Goal: Task Accomplishment & Management: Use online tool/utility

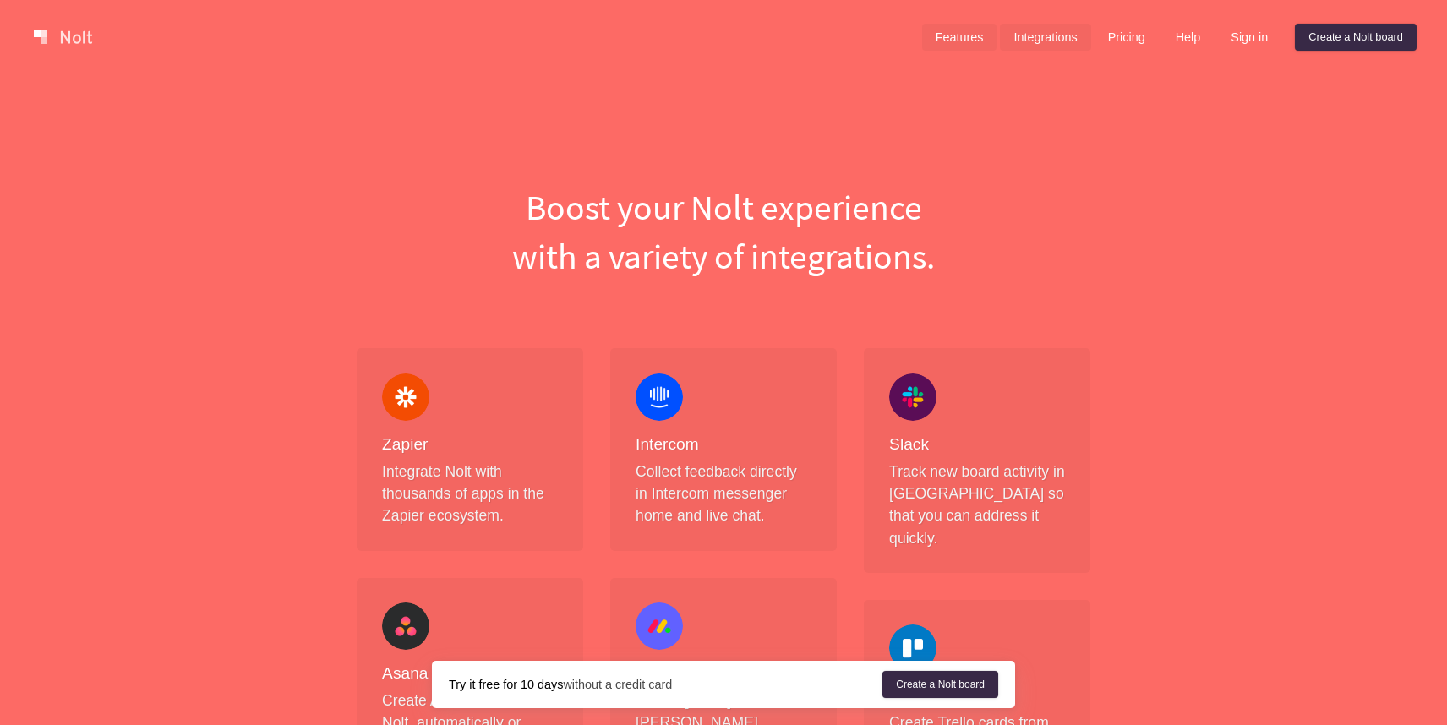
click at [954, 38] on link "Features" at bounding box center [959, 37] width 75 height 27
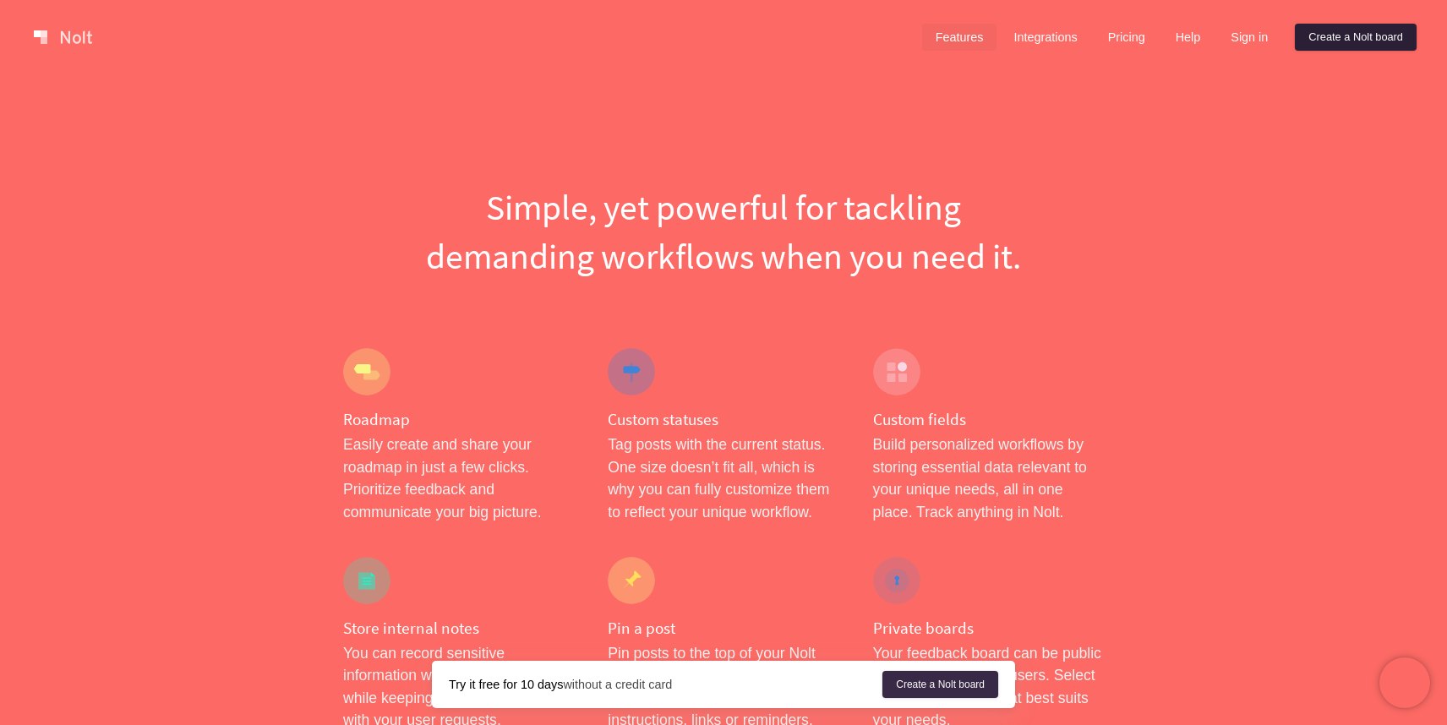
click at [1336, 31] on link "Create a Nolt board" at bounding box center [1356, 37] width 122 height 27
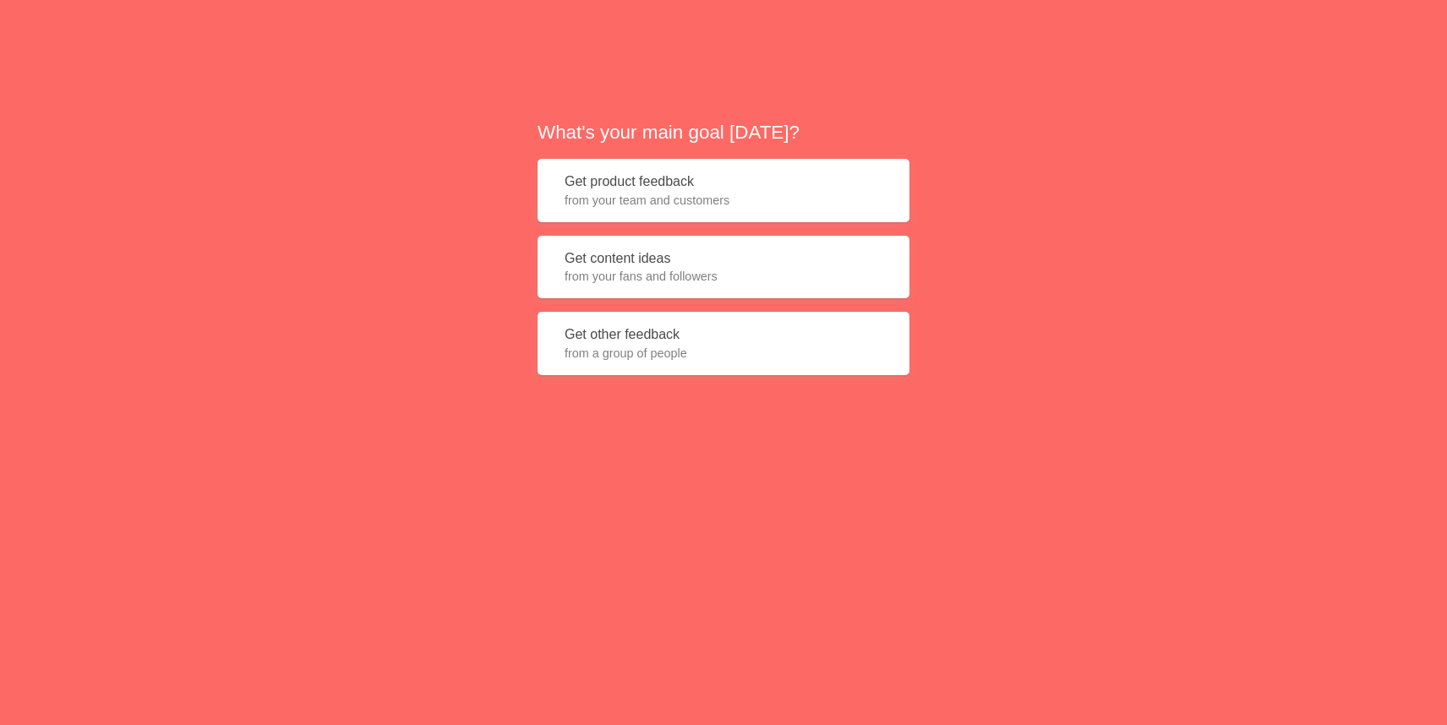
click at [762, 195] on span "from your team and customers" at bounding box center [724, 200] width 318 height 17
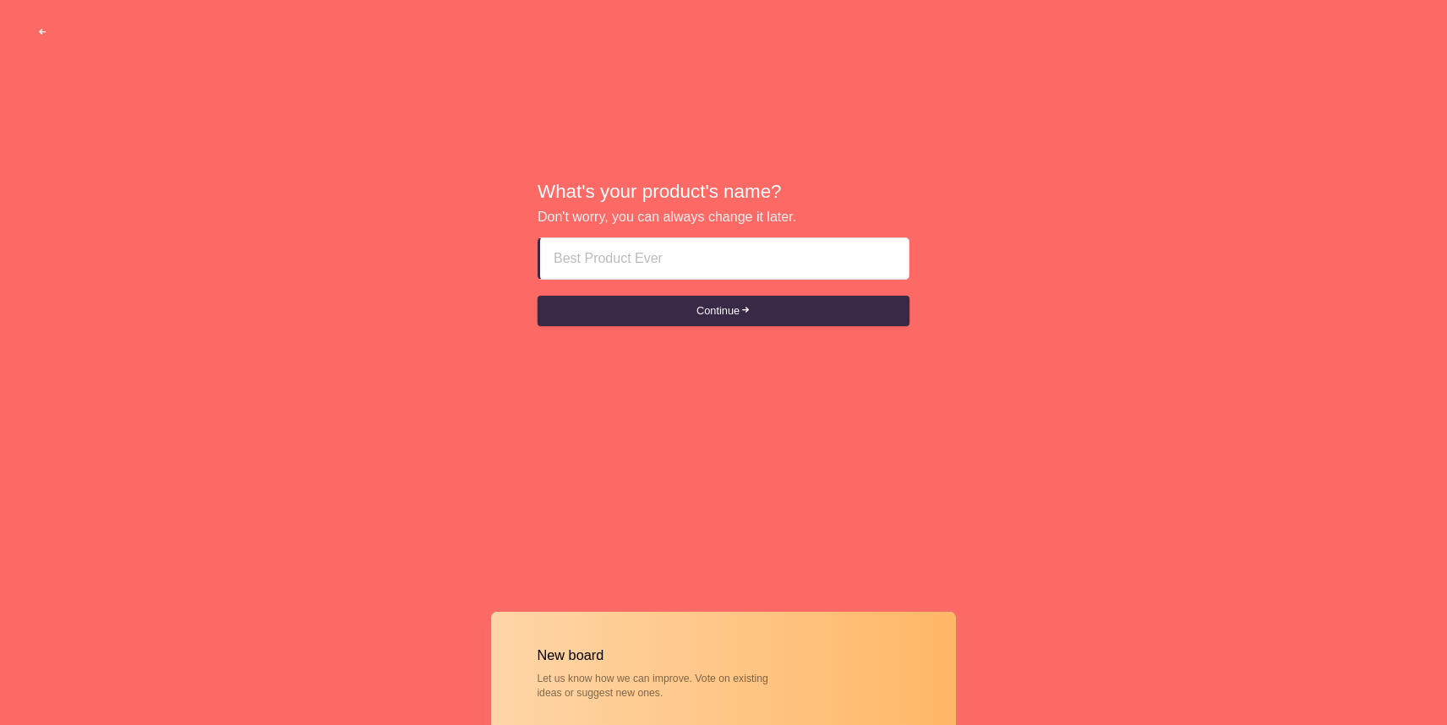
click at [42, 30] on span "button" at bounding box center [42, 32] width 11 height 11
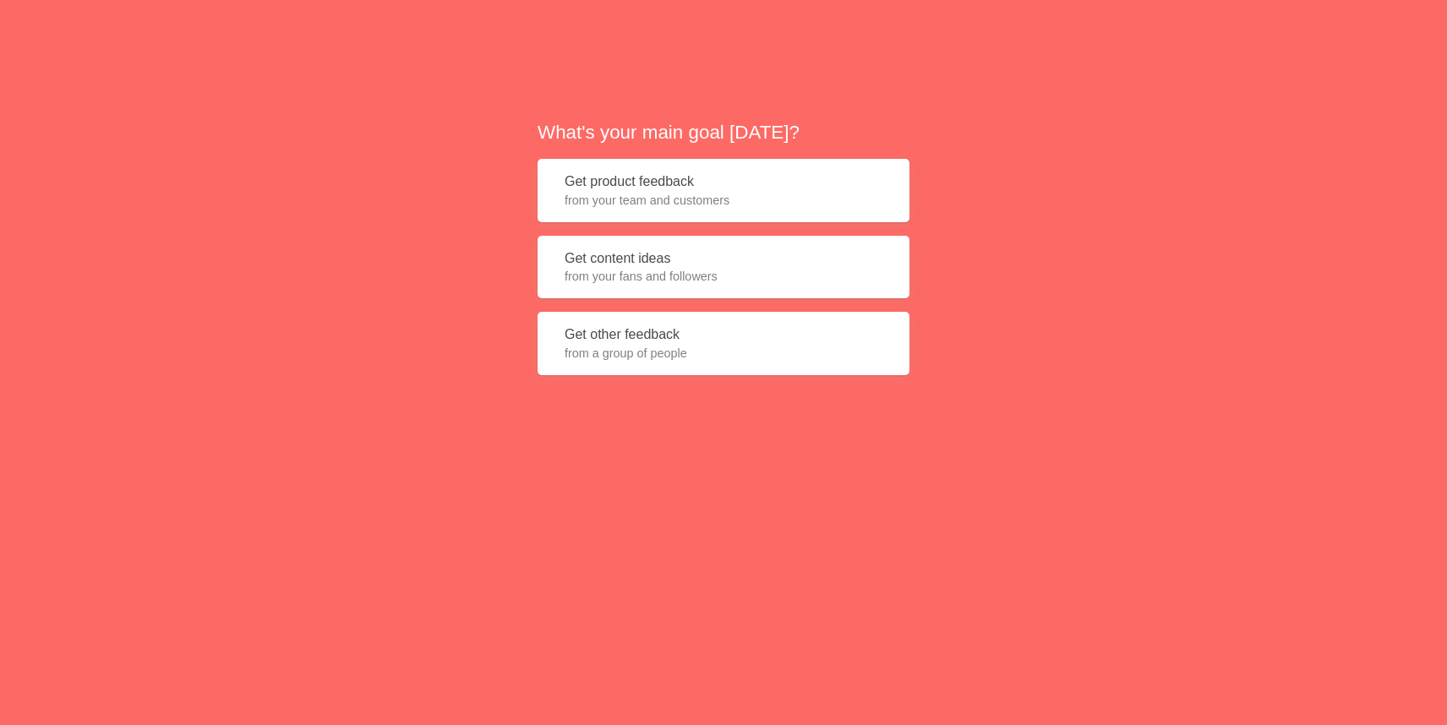
click at [42, 30] on div "What's your main goal [DATE]? Get product feedback from your team and customers…" at bounding box center [723, 254] width 1447 height 508
